Goal: Information Seeking & Learning: Learn about a topic

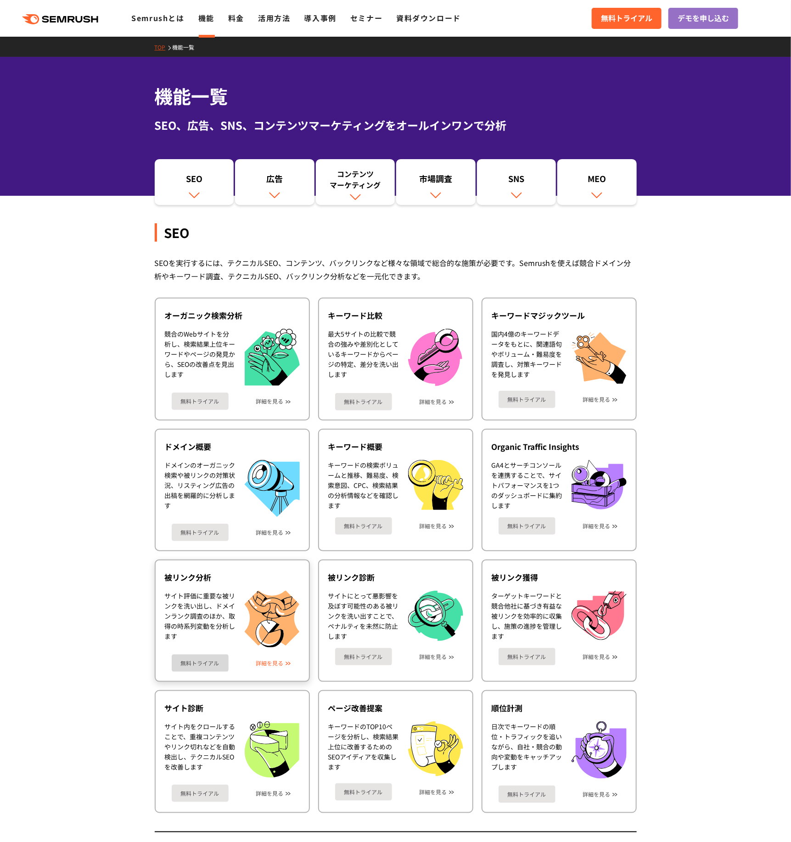
click at [266, 664] on link "詳細を見る" at bounding box center [270, 663] width 28 height 6
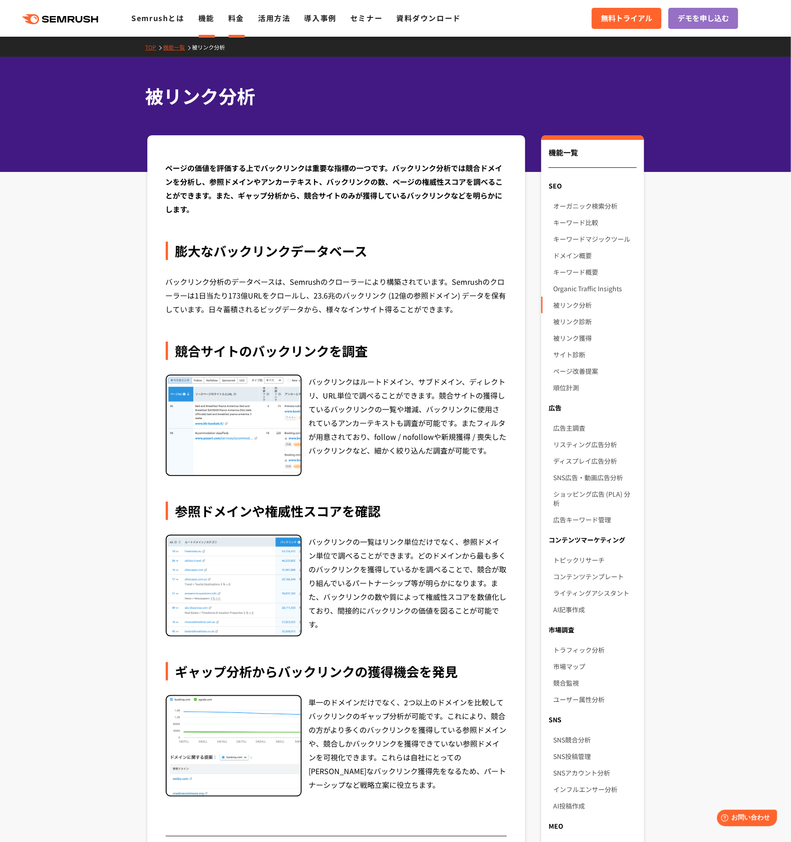
click at [235, 20] on link "料金" at bounding box center [236, 17] width 16 height 11
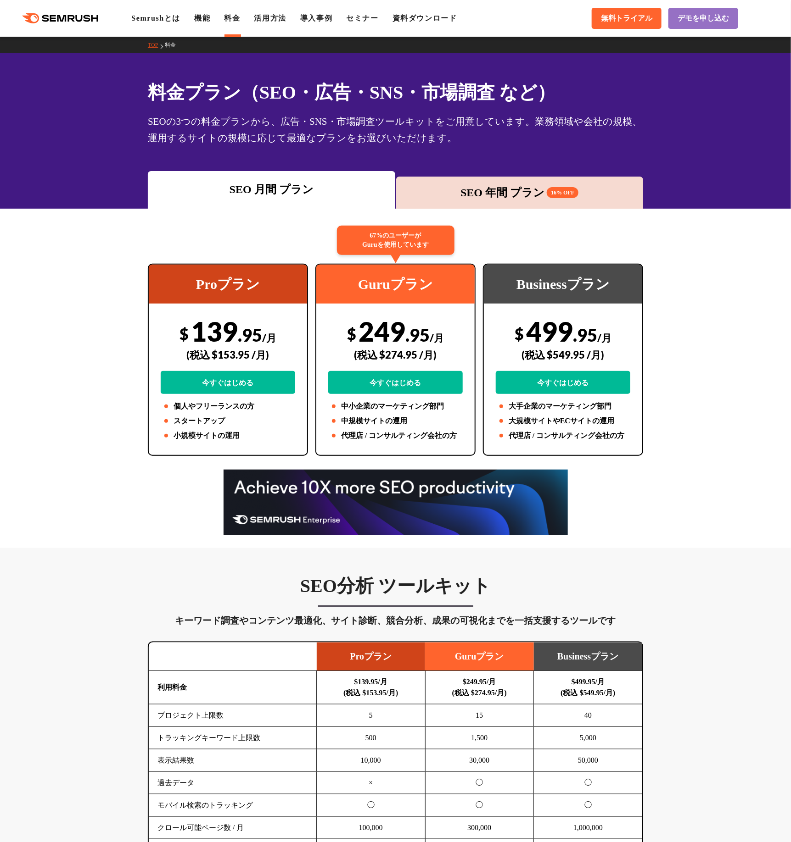
click at [508, 202] on div "SEO 年間 プラン 16% OFF" at bounding box center [519, 193] width 247 height 32
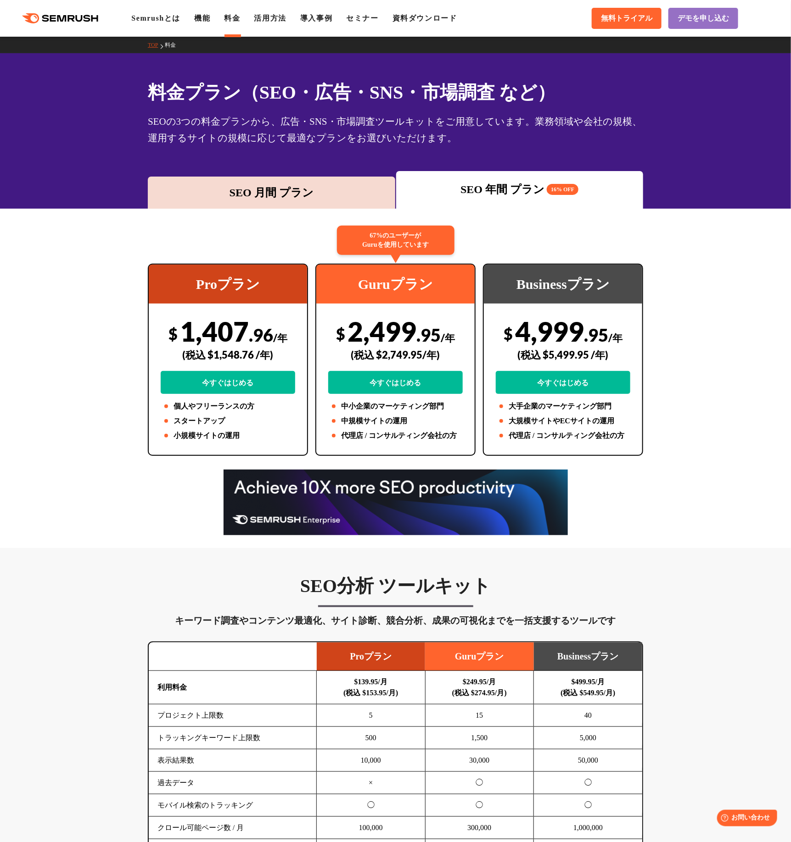
scroll to position [275, 0]
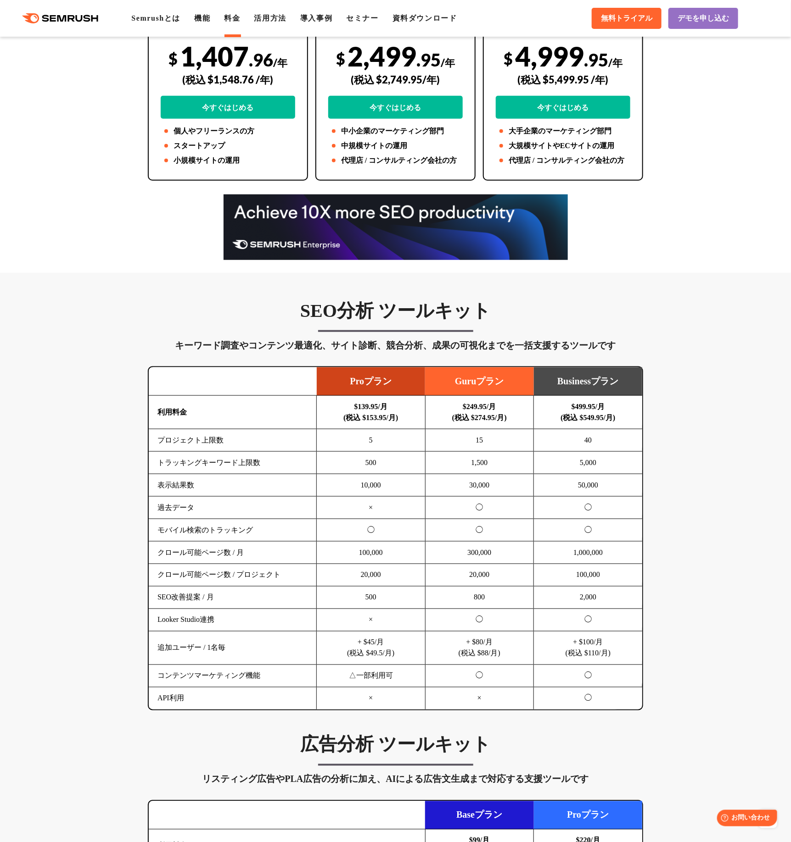
click at [373, 487] on td "10,000" at bounding box center [371, 485] width 109 height 22
click at [376, 528] on td "◯" at bounding box center [371, 530] width 109 height 22
click at [376, 579] on td "20,000" at bounding box center [371, 575] width 109 height 22
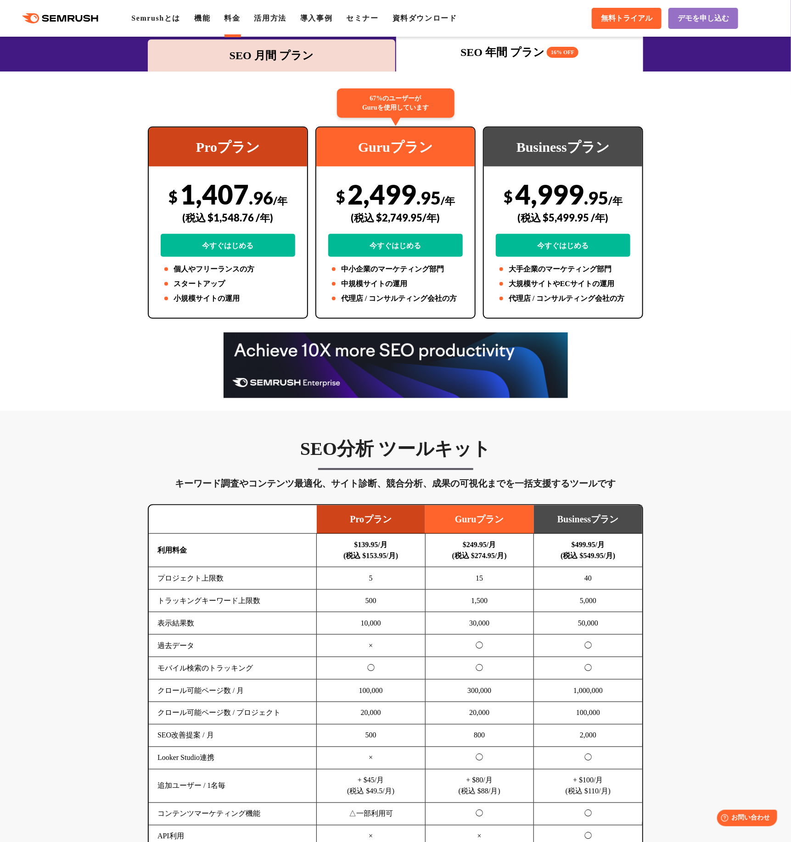
scroll to position [0, 0]
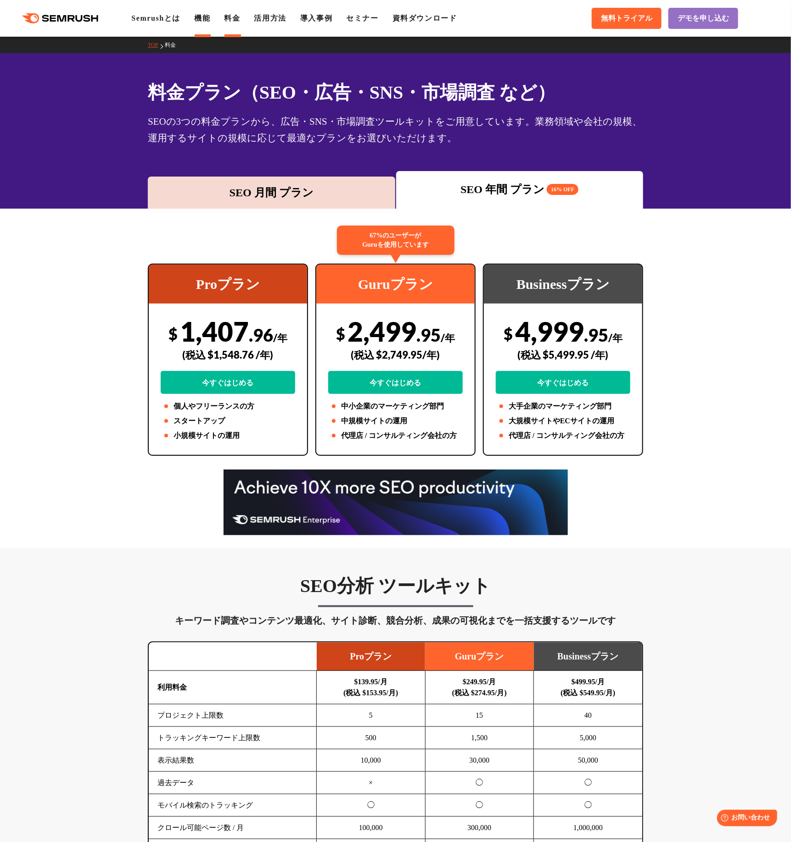
click at [198, 23] on li "機能" at bounding box center [202, 18] width 16 height 11
click at [201, 20] on link "機能" at bounding box center [202, 18] width 16 height 8
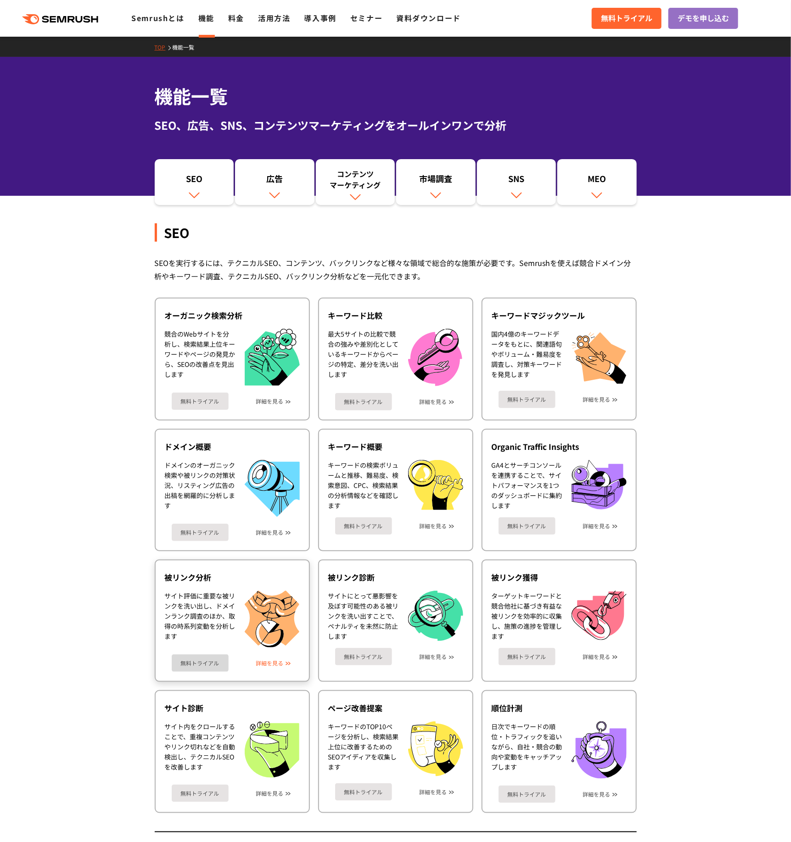
click at [266, 663] on link "詳細を見る" at bounding box center [270, 663] width 28 height 6
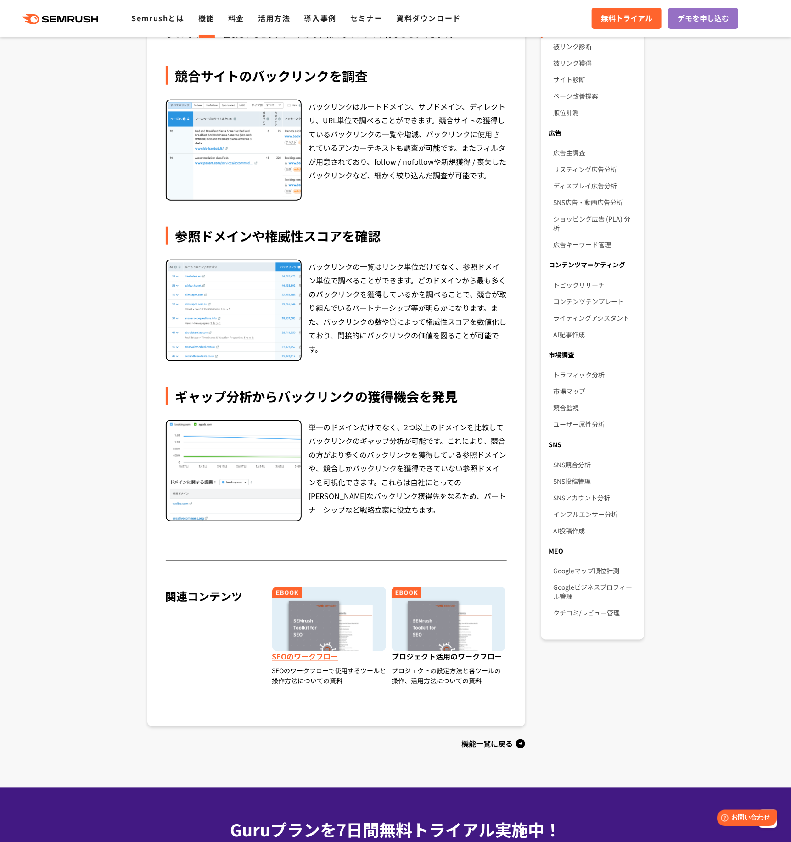
scroll to position [321, 0]
